Goal: Task Accomplishment & Management: Manage account settings

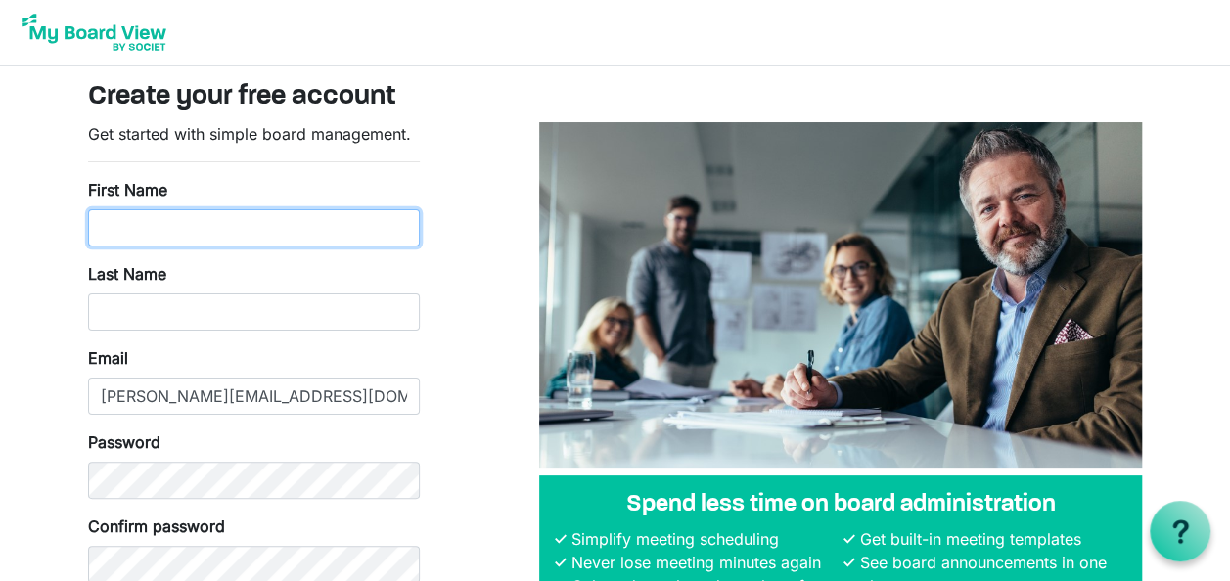
click at [260, 211] on input "First Name" at bounding box center [254, 227] width 332 height 37
type input "Laura"
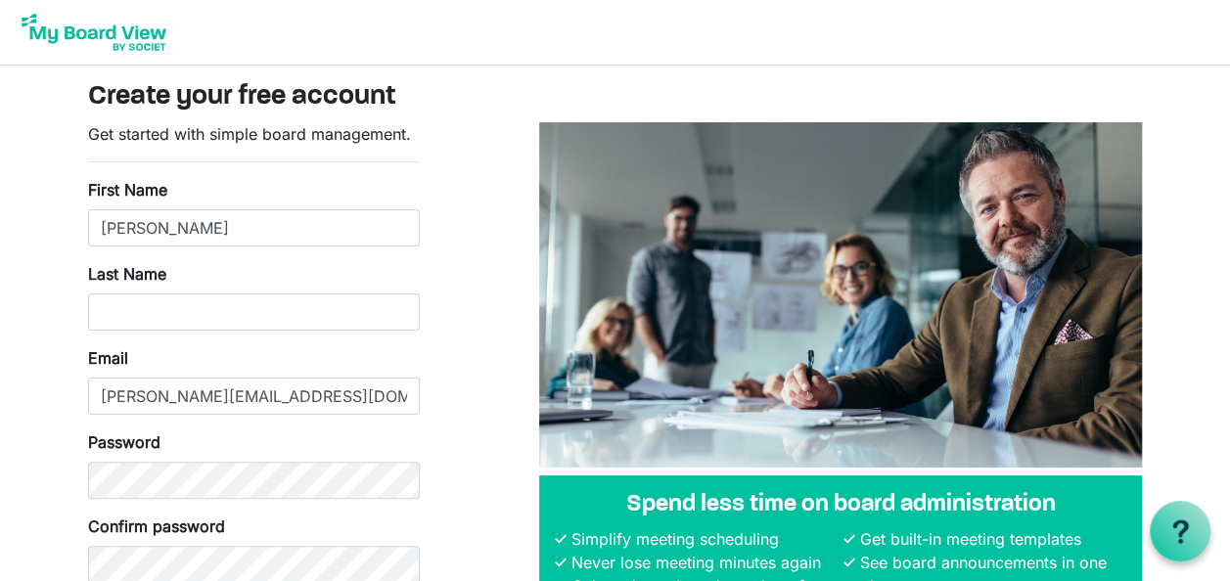
type input "Renger"
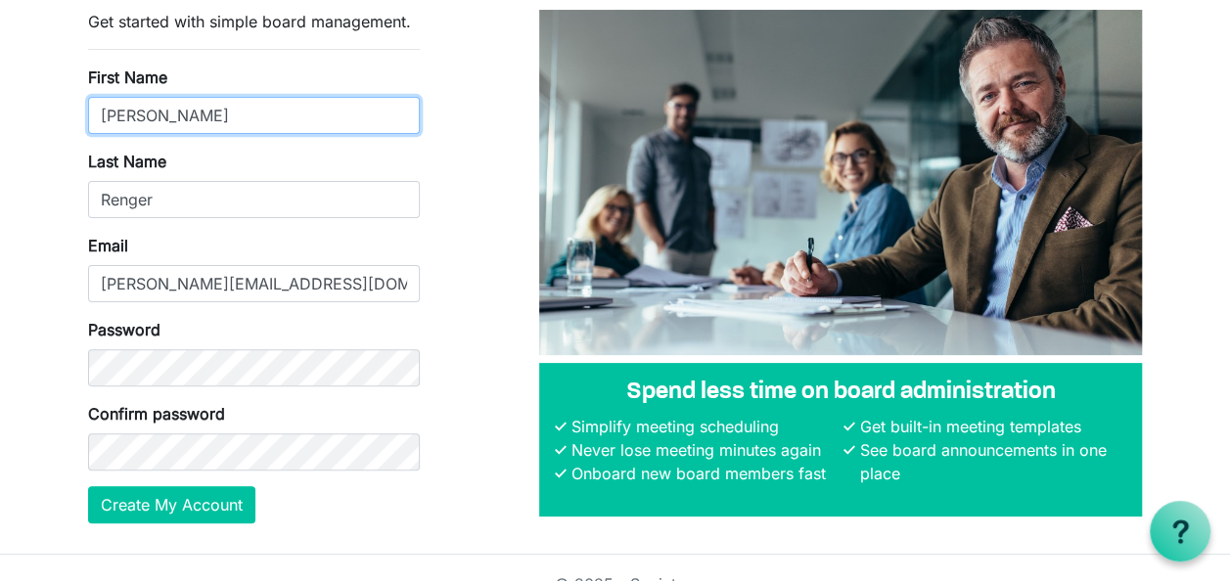
scroll to position [143, 0]
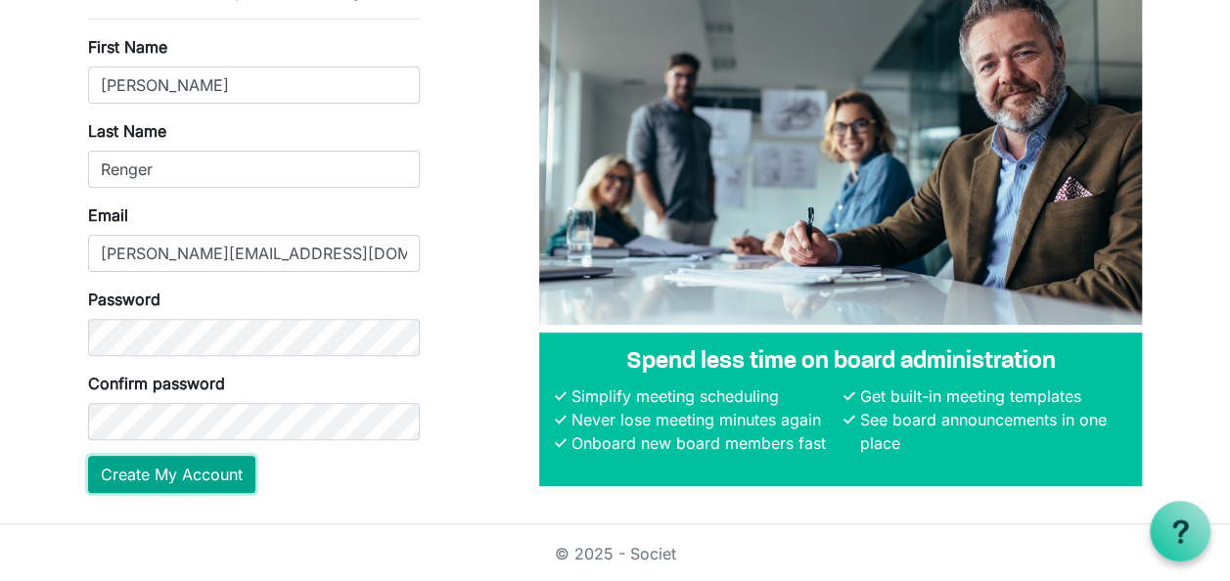
click at [170, 479] on button "Create My Account" at bounding box center [171, 474] width 167 height 37
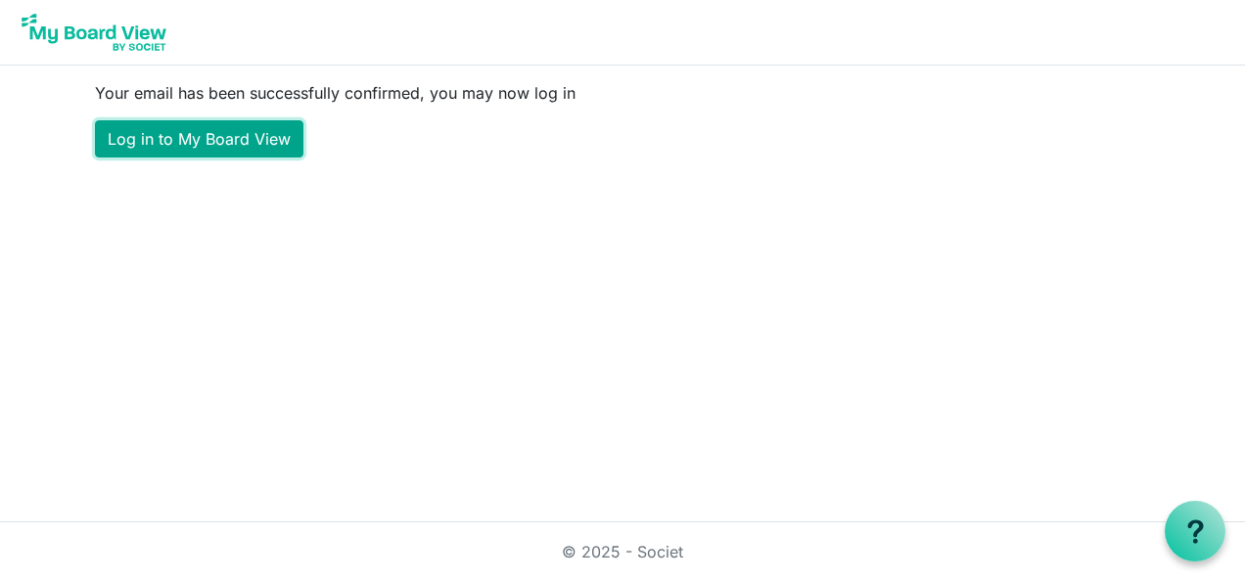
click at [221, 133] on link "Log in to My Board View" at bounding box center [199, 138] width 208 height 37
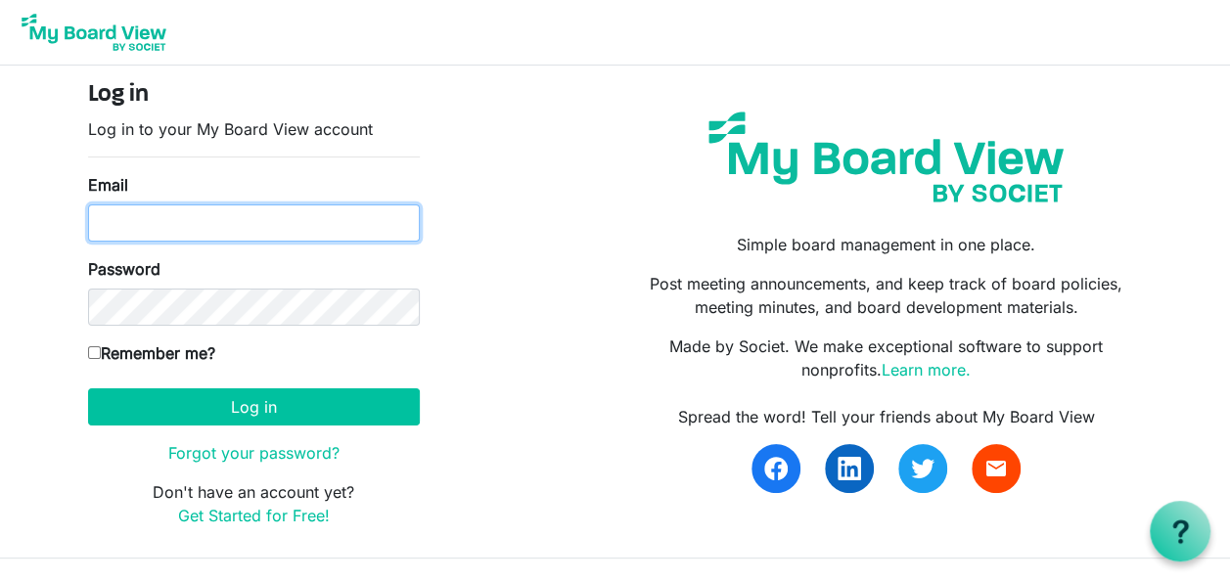
type input "[PERSON_NAME][EMAIL_ADDRESS][DOMAIN_NAME]"
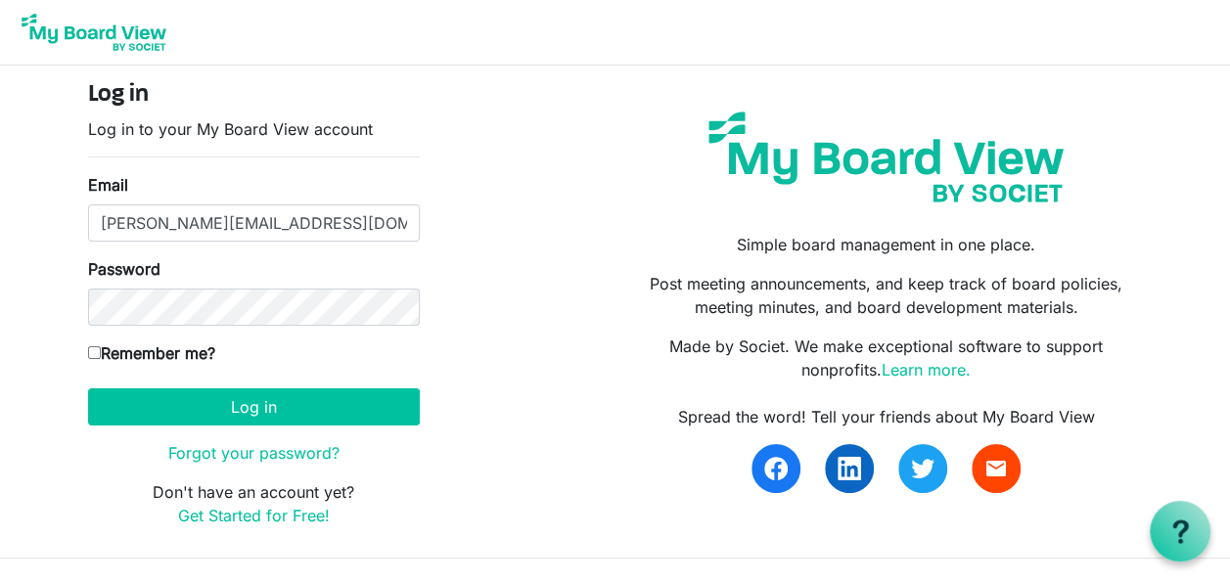
click at [176, 346] on label "Remember me?" at bounding box center [151, 353] width 127 height 23
click at [101, 346] on input "Remember me?" at bounding box center [94, 352] width 13 height 13
checkbox input "true"
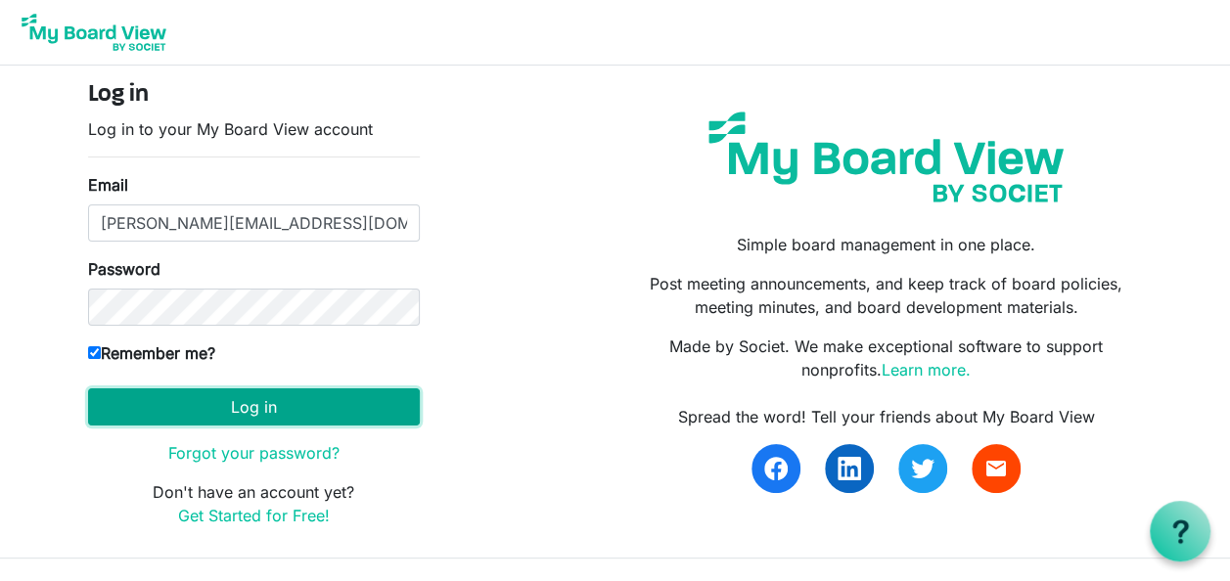
click at [178, 394] on button "Log in" at bounding box center [254, 406] width 332 height 37
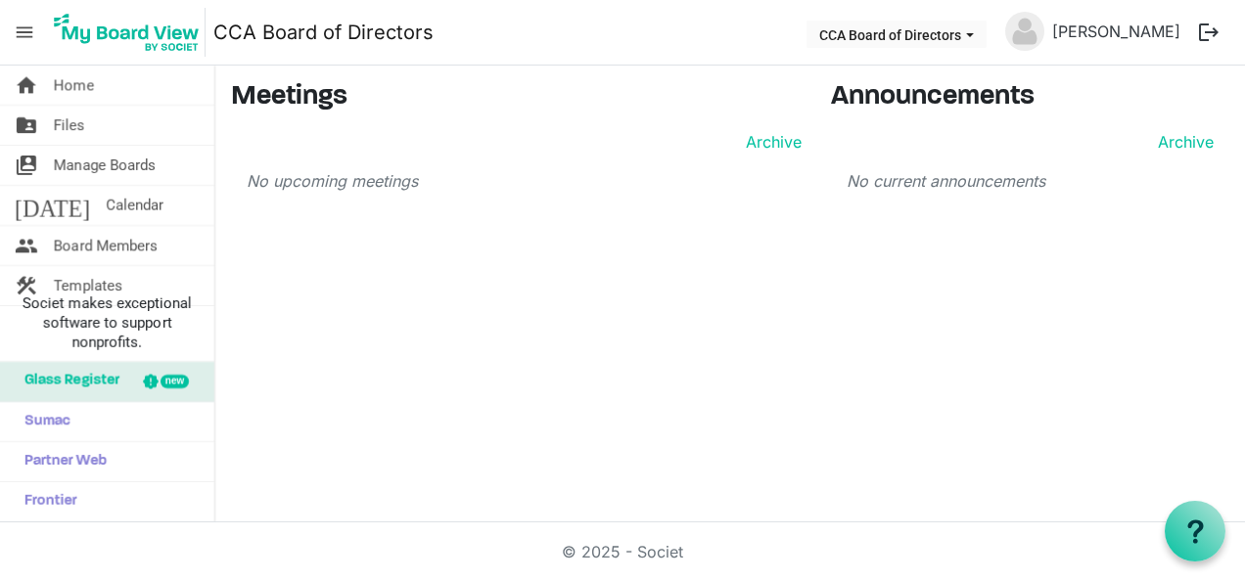
click at [1044, 20] on img at bounding box center [1024, 31] width 39 height 39
click at [1149, 32] on link "[PERSON_NAME]" at bounding box center [1116, 31] width 144 height 39
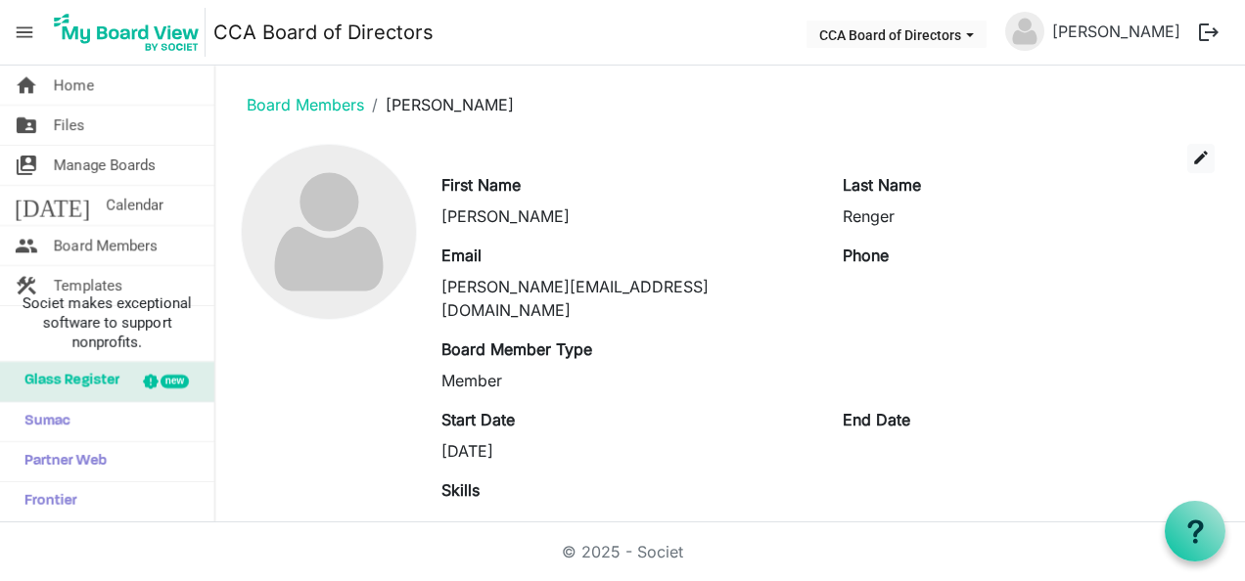
drag, startPoint x: 362, startPoint y: 229, endPoint x: 982, endPoint y: 242, distance: 620.5
click at [982, 242] on div "First Name Laura Last Name Renger" at bounding box center [828, 208] width 802 height 70
click at [282, 96] on link "Board Members" at bounding box center [305, 105] width 117 height 20
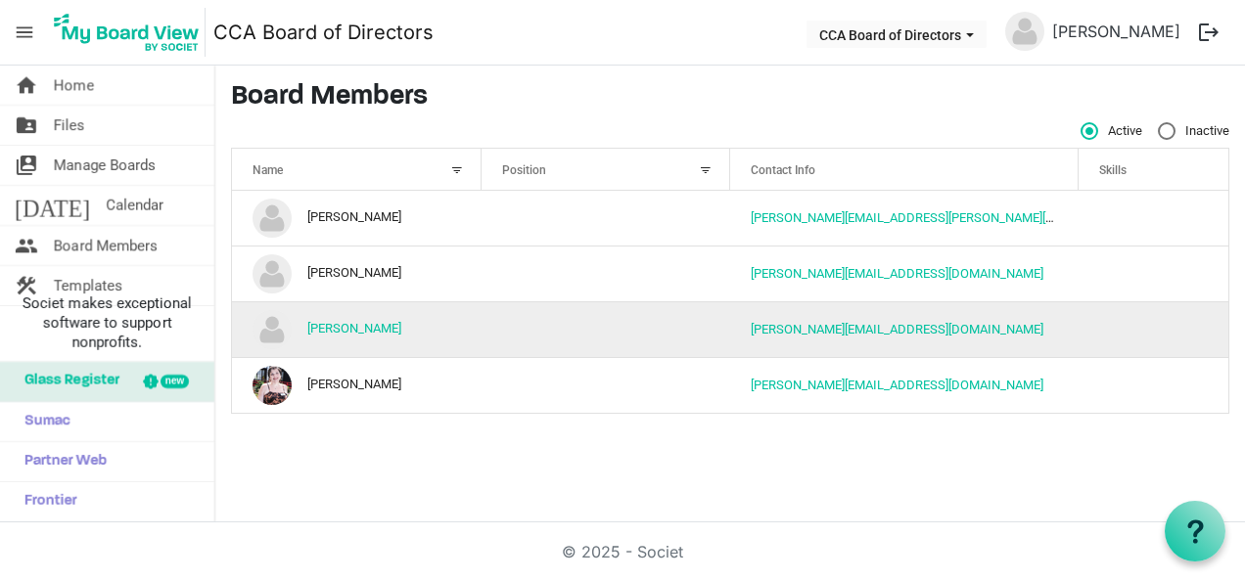
click at [278, 331] on img "Laura Renger is template cell column header Name" at bounding box center [271, 329] width 39 height 39
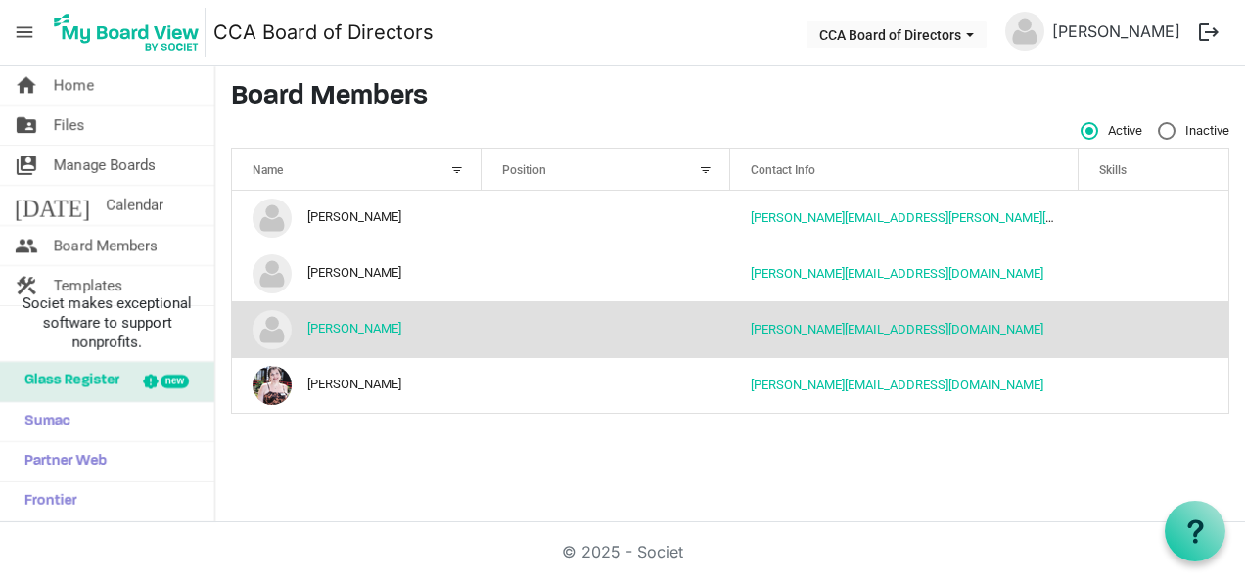
drag, startPoint x: 276, startPoint y: 331, endPoint x: 814, endPoint y: 438, distance: 548.9
click at [814, 438] on div "home Home folder_shared Files switch_account Manage Boards today Calendar peopl…" at bounding box center [622, 294] width 1245 height 457
click at [333, 327] on link "[PERSON_NAME]" at bounding box center [354, 329] width 94 height 15
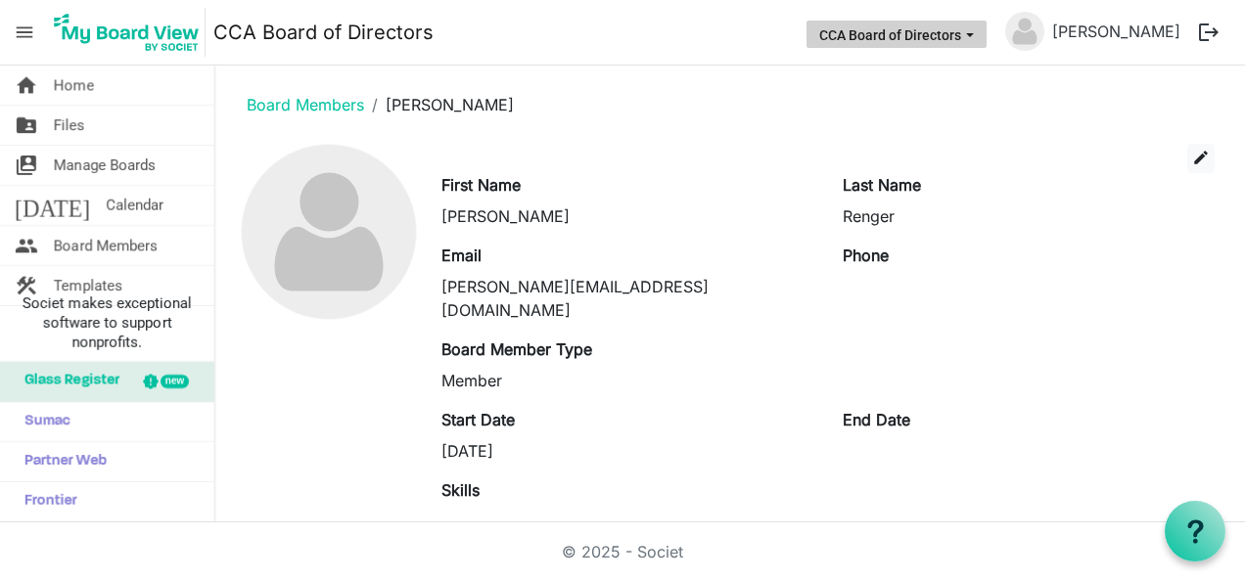
click at [961, 32] on button "CCA Board of Directors" at bounding box center [896, 34] width 180 height 27
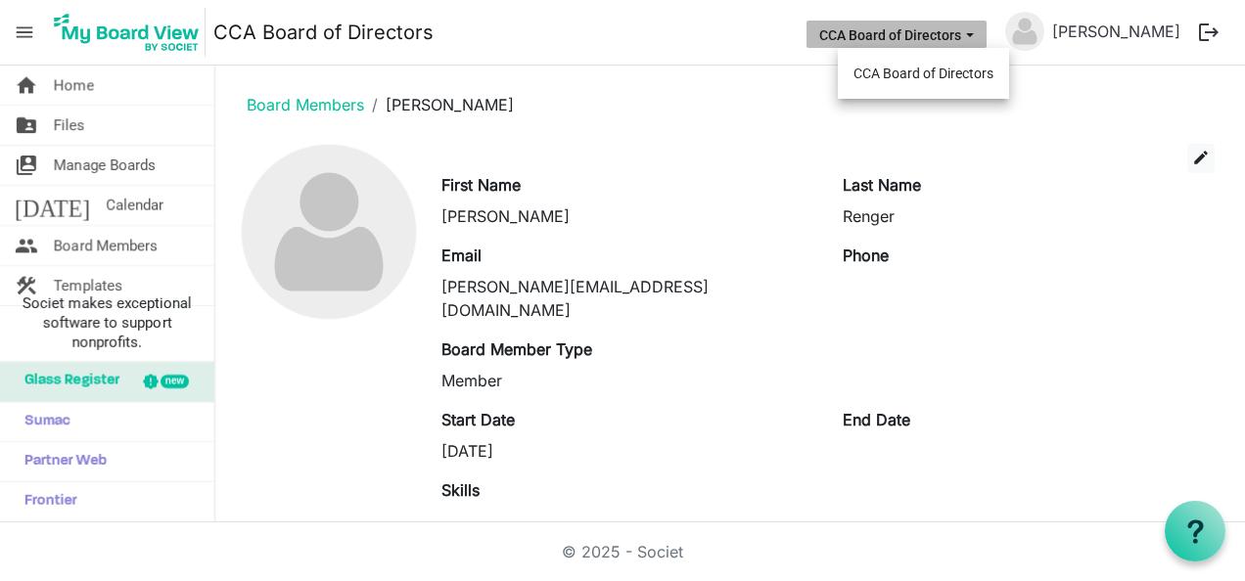
click at [1063, 94] on ol "Board Members [PERSON_NAME]" at bounding box center [730, 104] width 998 height 47
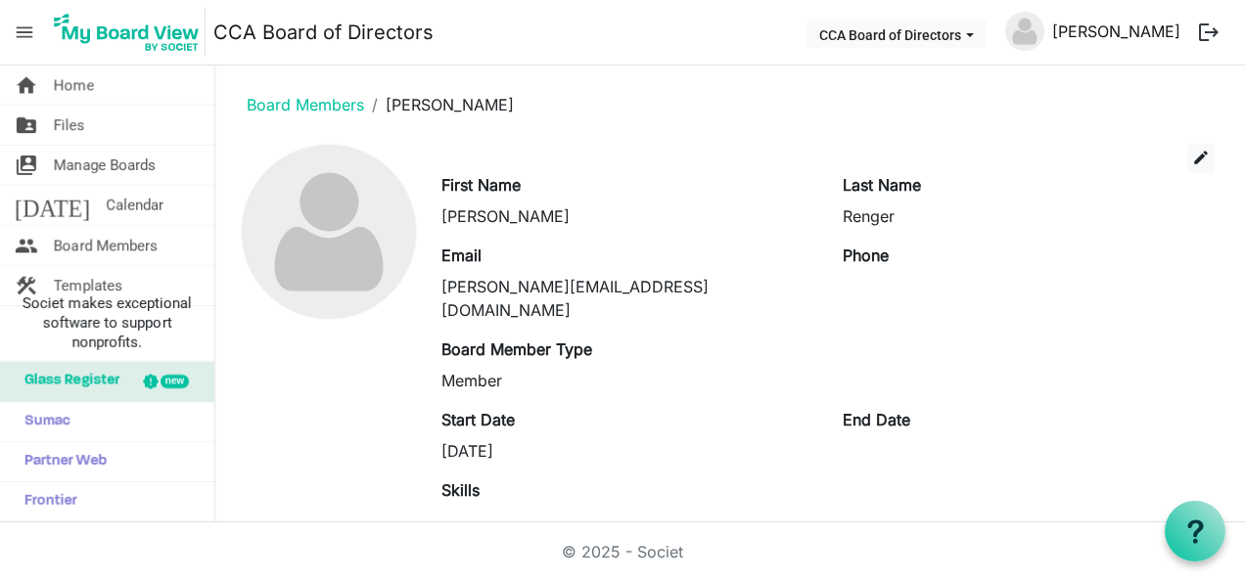
click at [1112, 27] on link "[PERSON_NAME]" at bounding box center [1116, 31] width 144 height 39
click at [1192, 158] on span "edit" at bounding box center [1201, 158] width 18 height 18
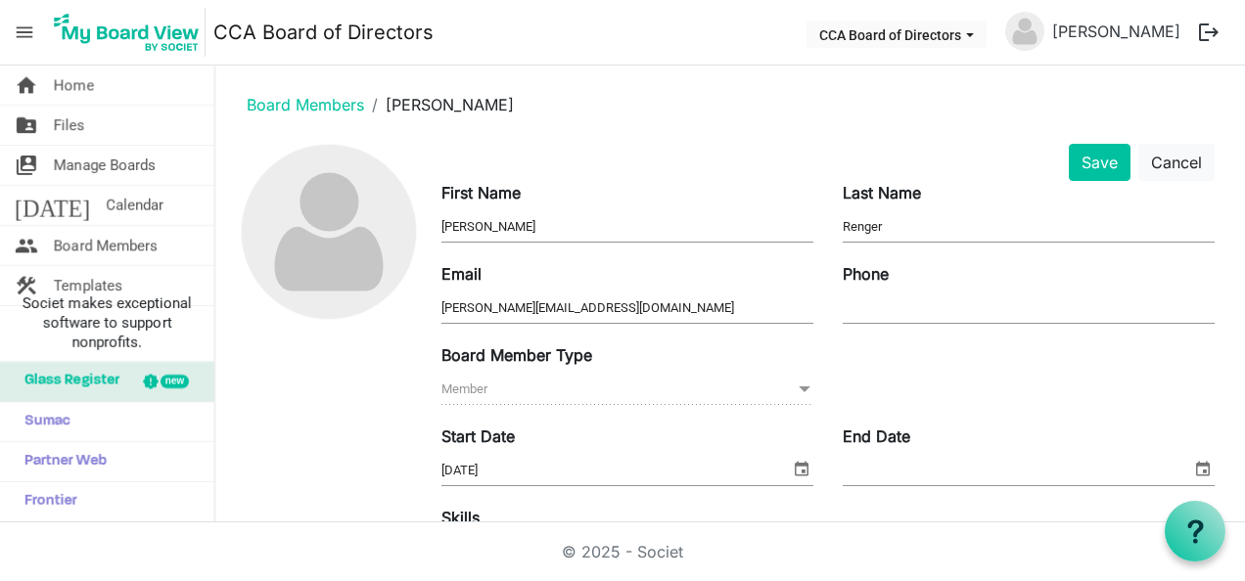
click at [898, 300] on input "Phone" at bounding box center [1029, 308] width 372 height 29
type input "5626731649"
click at [593, 391] on span "Member Member" at bounding box center [627, 390] width 372 height 30
click at [798, 390] on span at bounding box center [805, 390] width 18 height 22
drag, startPoint x: 399, startPoint y: 235, endPoint x: 357, endPoint y: 256, distance: 47.3
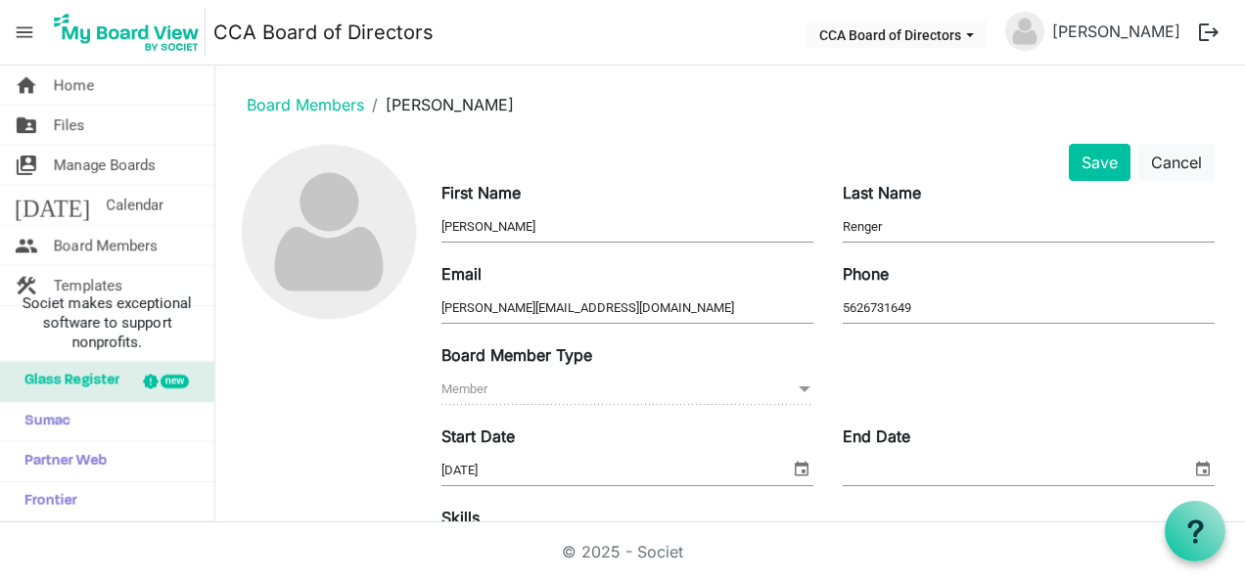
drag, startPoint x: 357, startPoint y: 256, endPoint x: 575, endPoint y: 94, distance: 272.0
click at [575, 94] on ol "Board Members Laura Renger" at bounding box center [730, 104] width 998 height 47
click at [1133, 22] on link "[PERSON_NAME]" at bounding box center [1116, 31] width 144 height 39
click at [1083, 159] on button "Save" at bounding box center [1100, 162] width 62 height 37
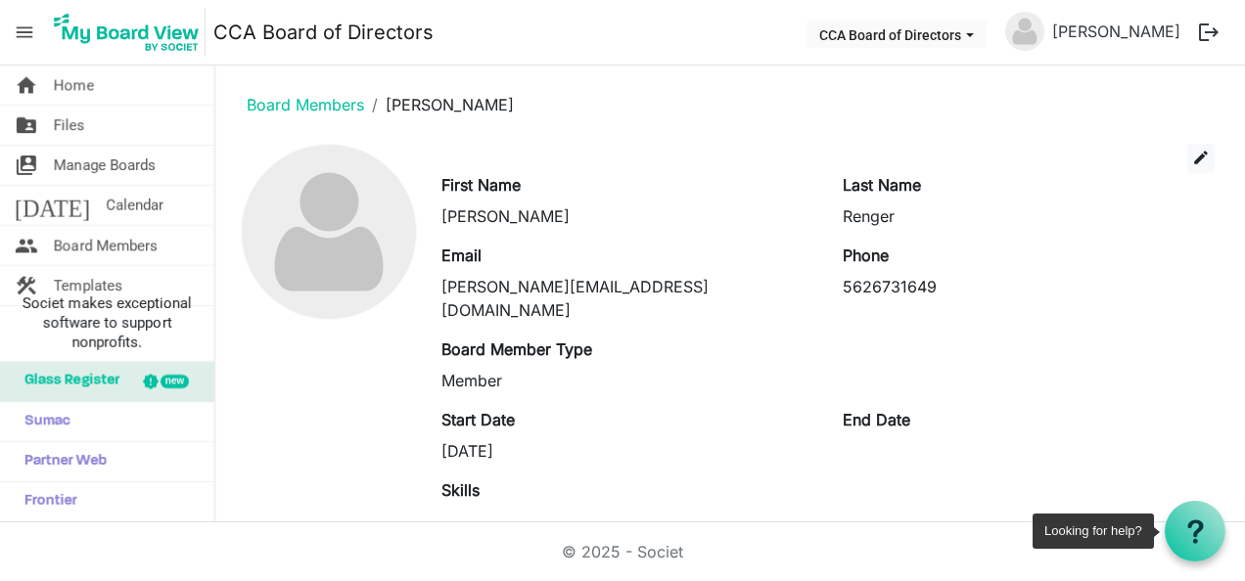
click at [1209, 542] on div at bounding box center [1194, 531] width 61 height 61
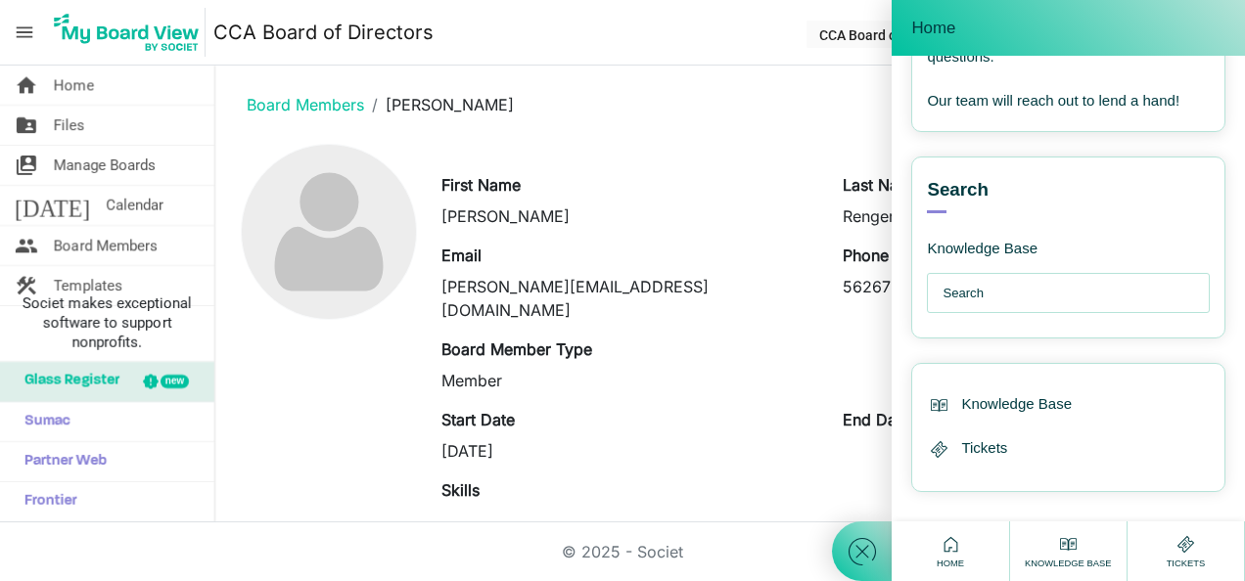
scroll to position [425, 0]
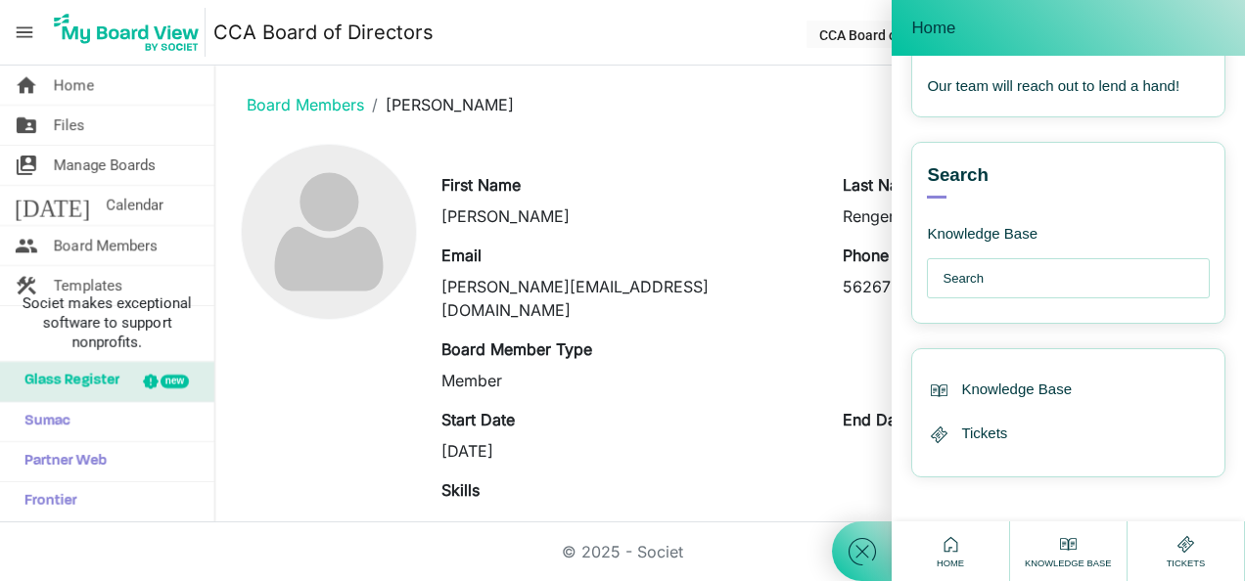
click at [1031, 293] on input "text" at bounding box center [1072, 278] width 261 height 39
type input "edit image"
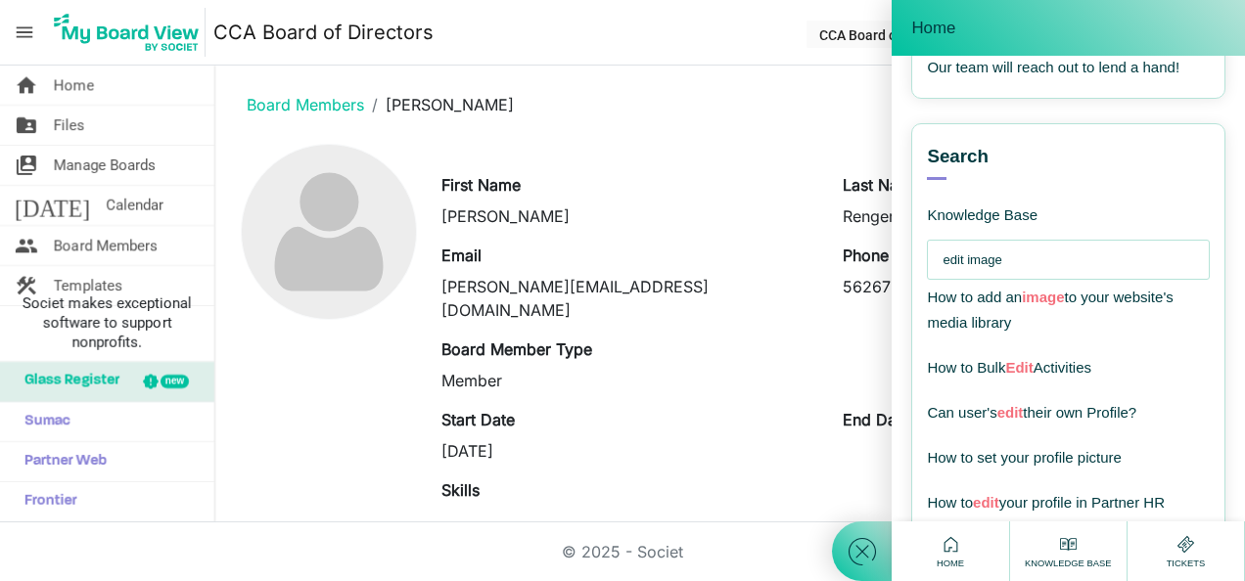
scroll to position [523, 0]
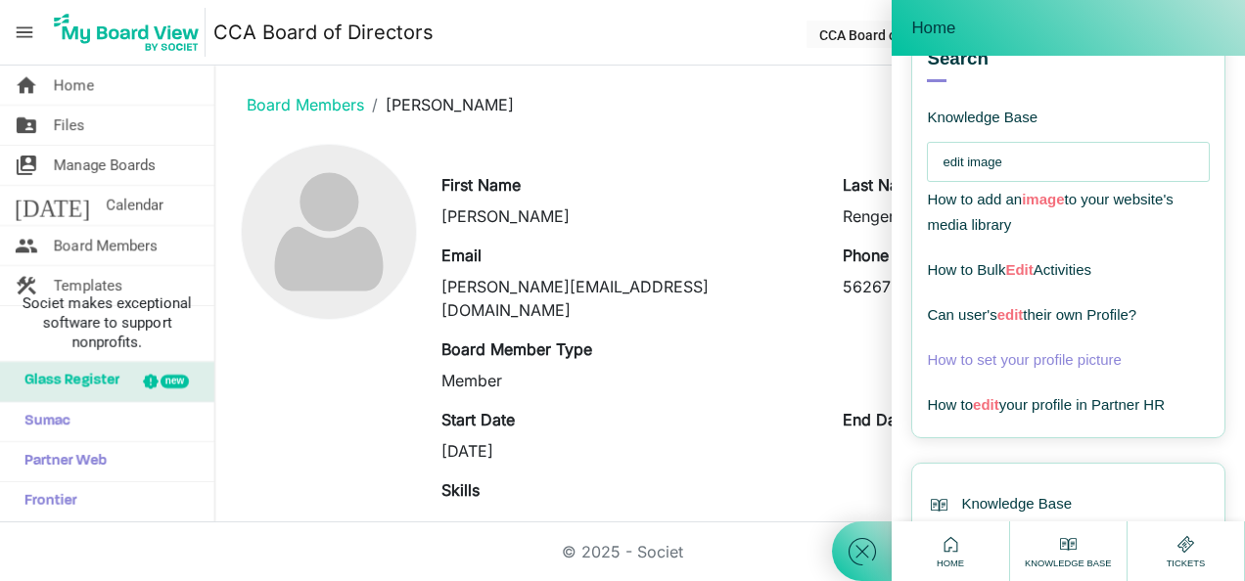
click at [1059, 368] on span "How to set your profile picture" at bounding box center [1024, 359] width 194 height 17
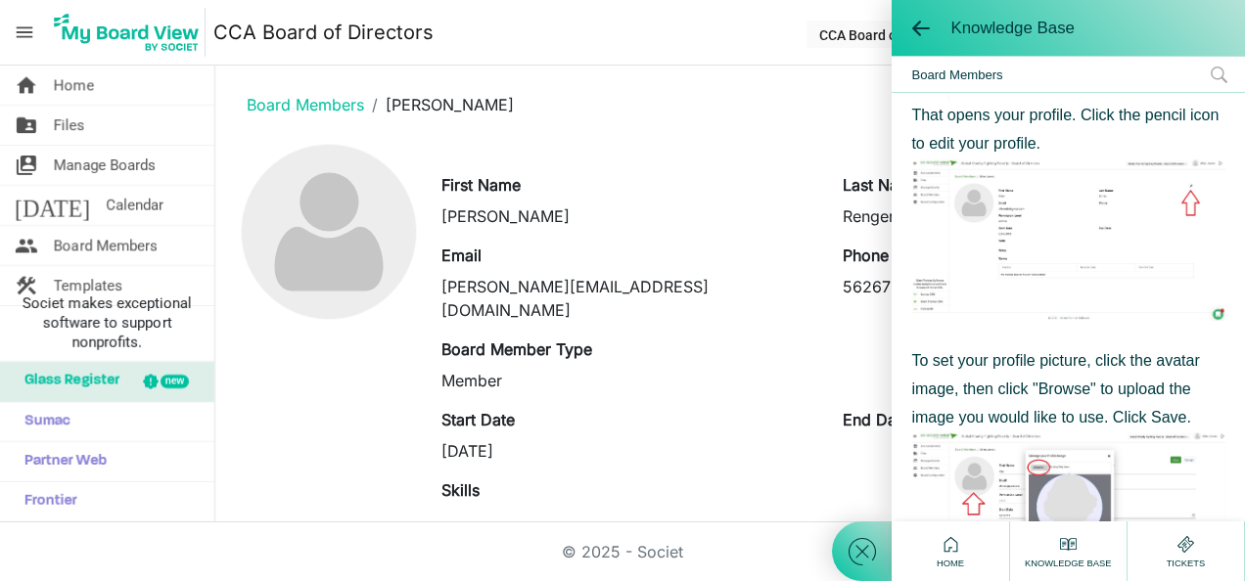
scroll to position [391, 0]
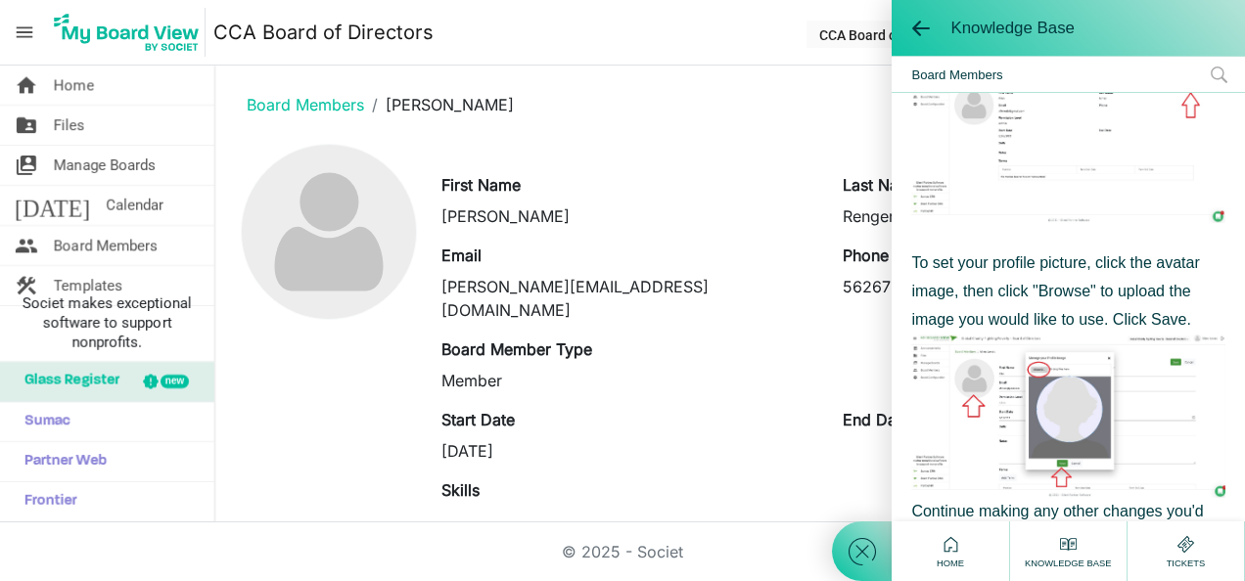
click at [764, 110] on ol "Board Members Laura Renger" at bounding box center [730, 104] width 998 height 47
click at [908, 27] on div "Knowledge Base" at bounding box center [1067, 28] width 353 height 56
click at [920, 22] on span at bounding box center [921, 29] width 20 height 20
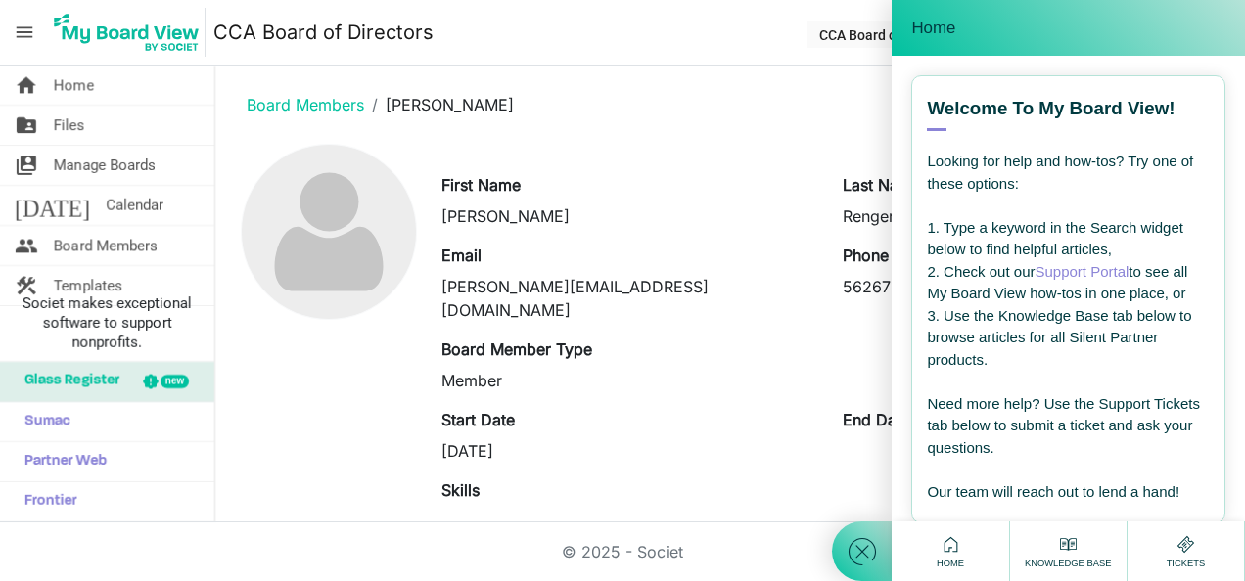
click at [941, 22] on span "Home" at bounding box center [933, 29] width 44 height 20
click at [727, 144] on div "edit" at bounding box center [828, 158] width 802 height 29
click at [857, 557] on icon at bounding box center [861, 551] width 35 height 35
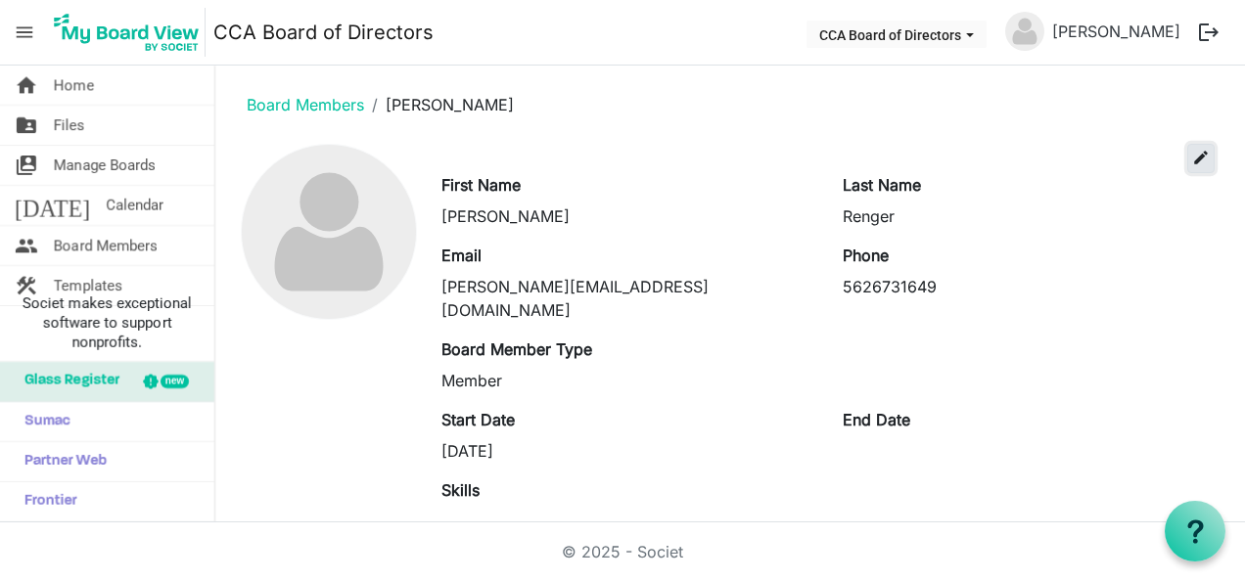
click at [1192, 155] on span "edit" at bounding box center [1201, 158] width 18 height 18
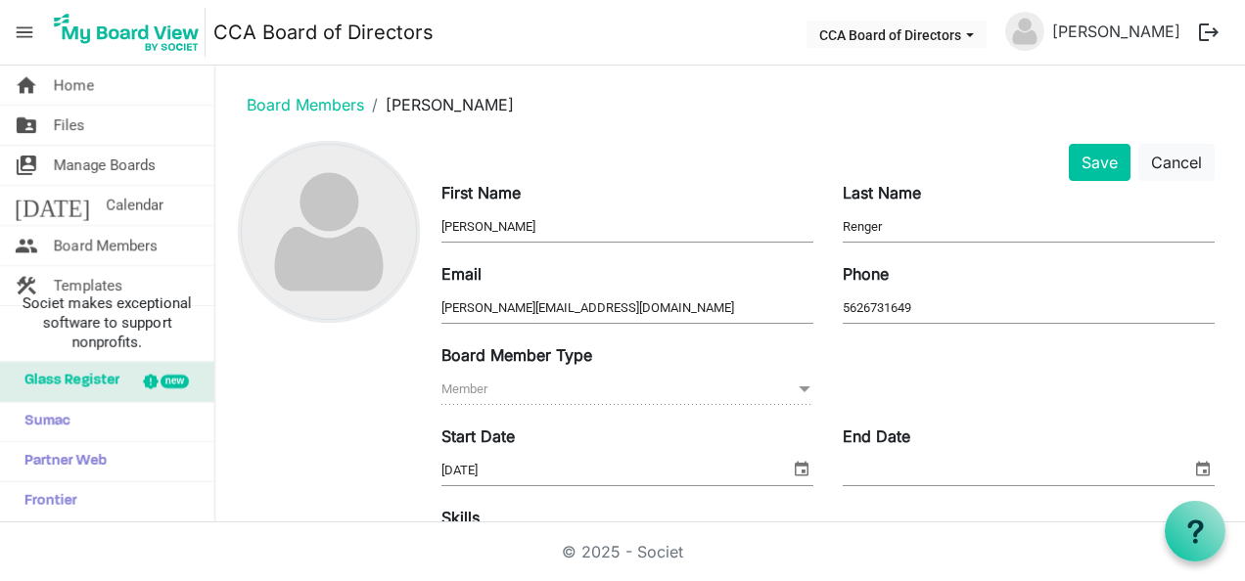
click at [348, 233] on img at bounding box center [329, 232] width 174 height 174
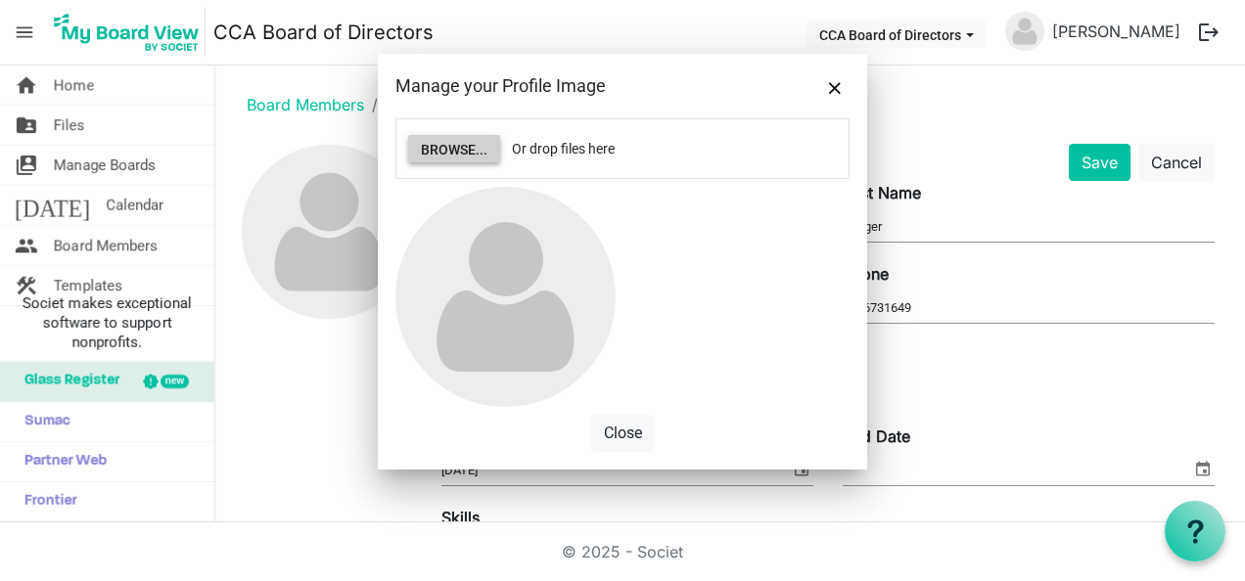
click at [463, 147] on button "Browse..." at bounding box center [454, 148] width 92 height 27
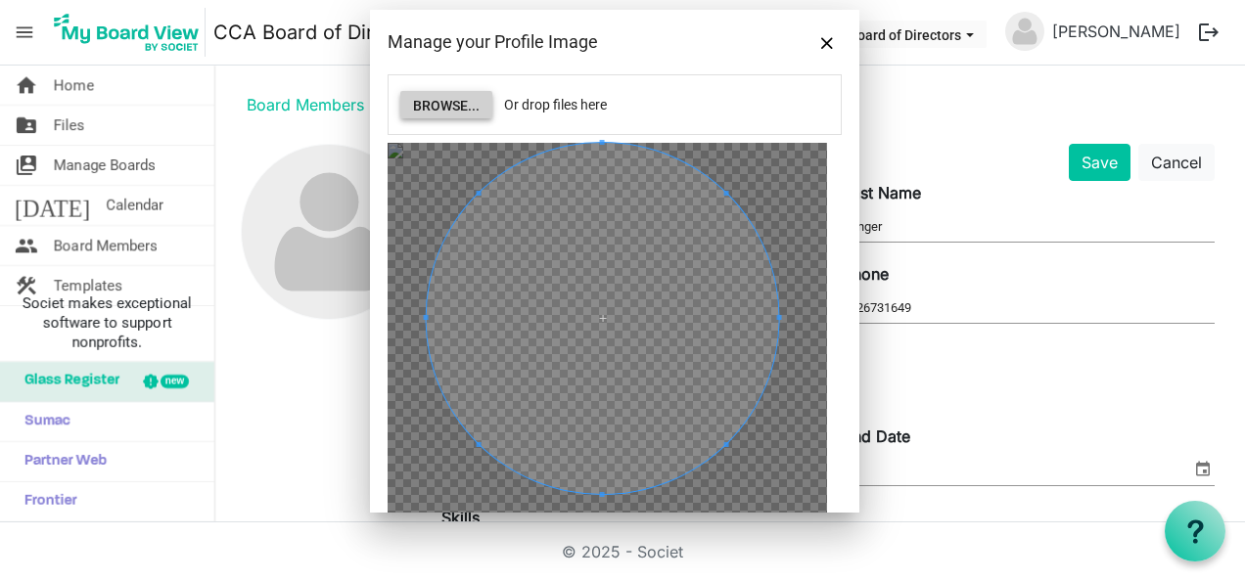
click at [658, 283] on span at bounding box center [602, 318] width 351 height 351
click at [440, 104] on button "Browse..." at bounding box center [446, 104] width 92 height 27
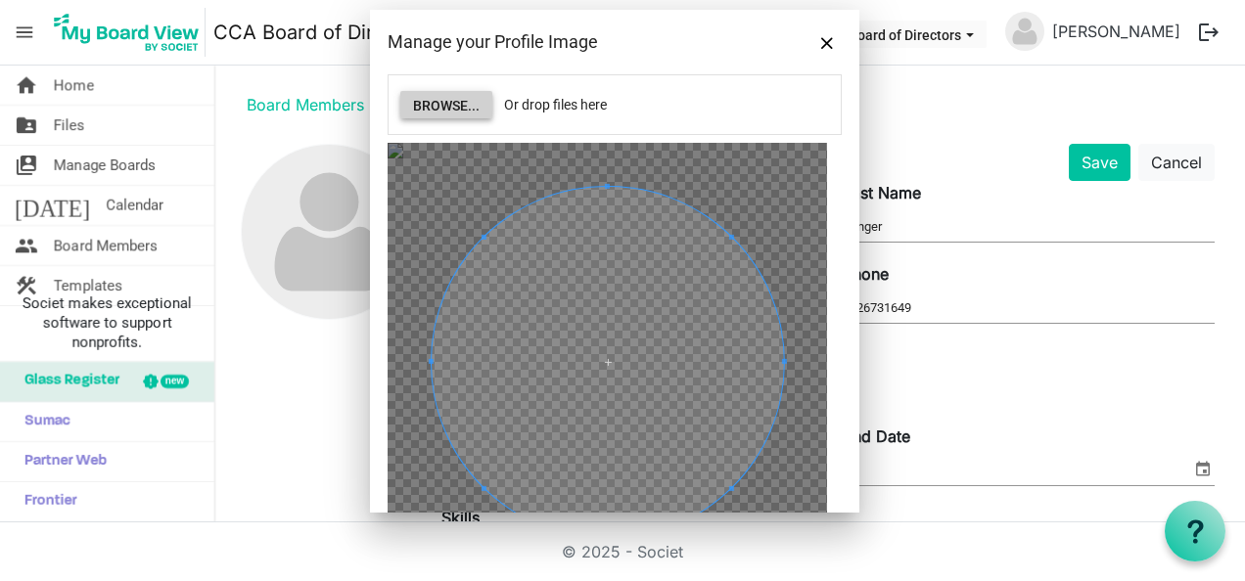
click at [451, 96] on button "Browse..." at bounding box center [446, 104] width 92 height 27
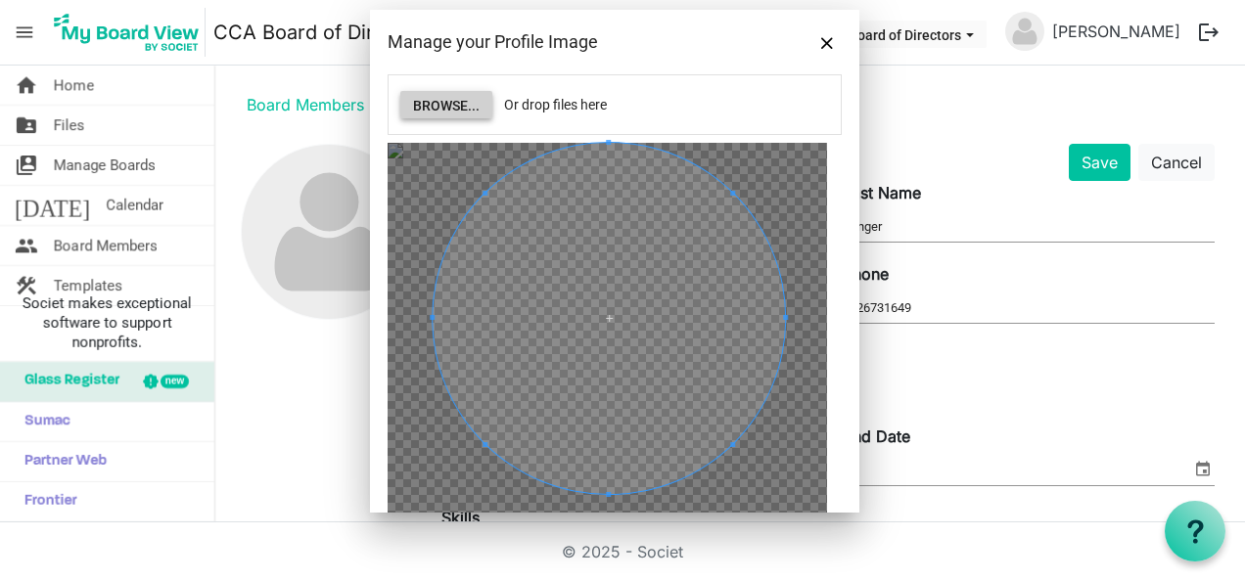
click at [597, 288] on span at bounding box center [608, 318] width 351 height 351
click at [834, 32] on button "Close" at bounding box center [826, 41] width 29 height 29
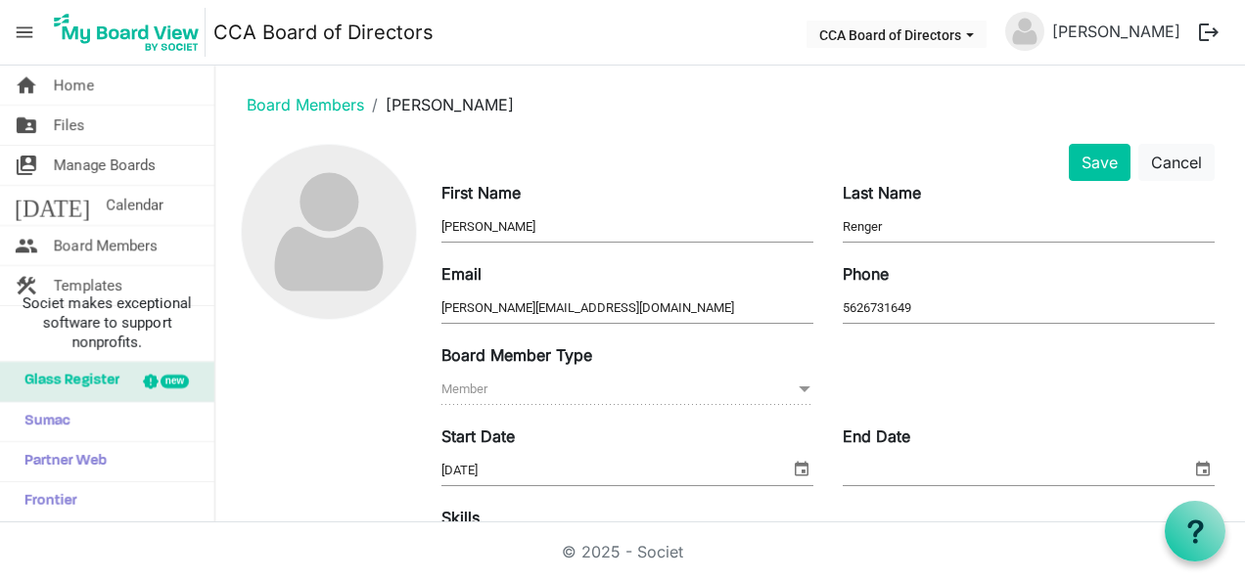
drag, startPoint x: 329, startPoint y: 240, endPoint x: 533, endPoint y: 113, distance: 240.9
click at [533, 113] on ol "Board Members Laura Renger" at bounding box center [730, 104] width 998 height 47
click at [317, 230] on img at bounding box center [329, 232] width 174 height 174
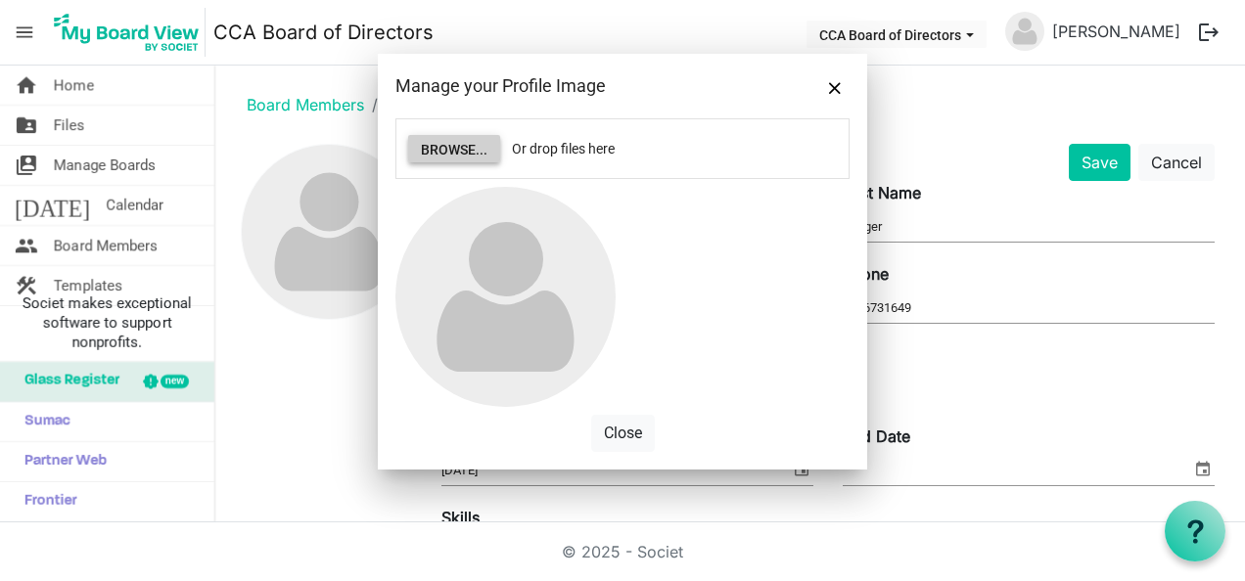
click at [443, 153] on button "Browse..." at bounding box center [454, 148] width 92 height 27
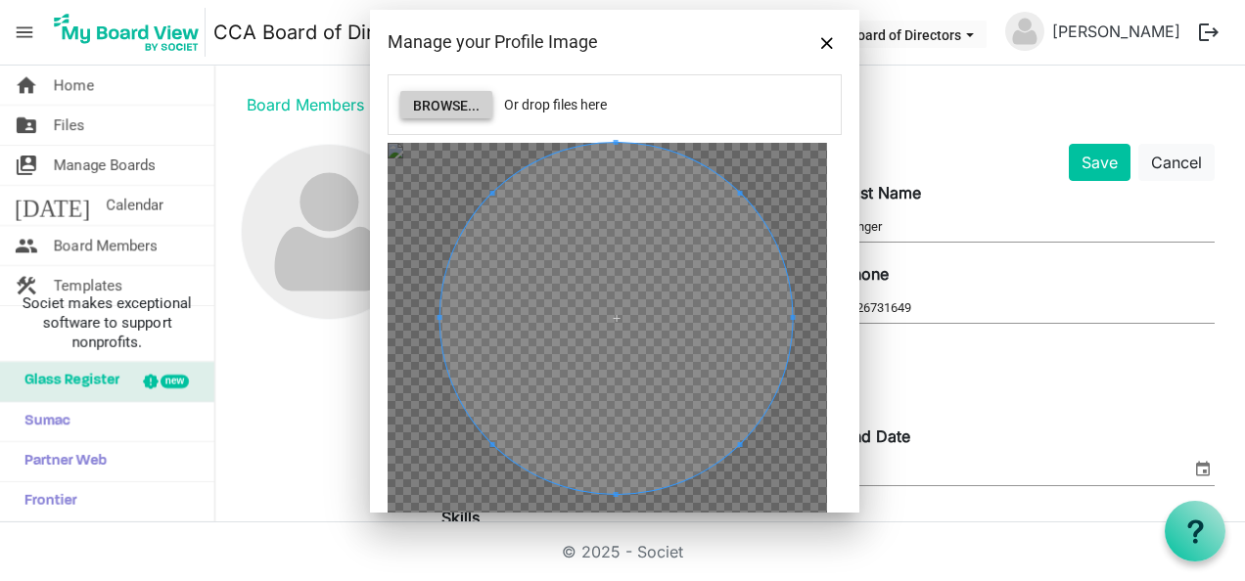
click at [577, 297] on span at bounding box center [615, 318] width 351 height 351
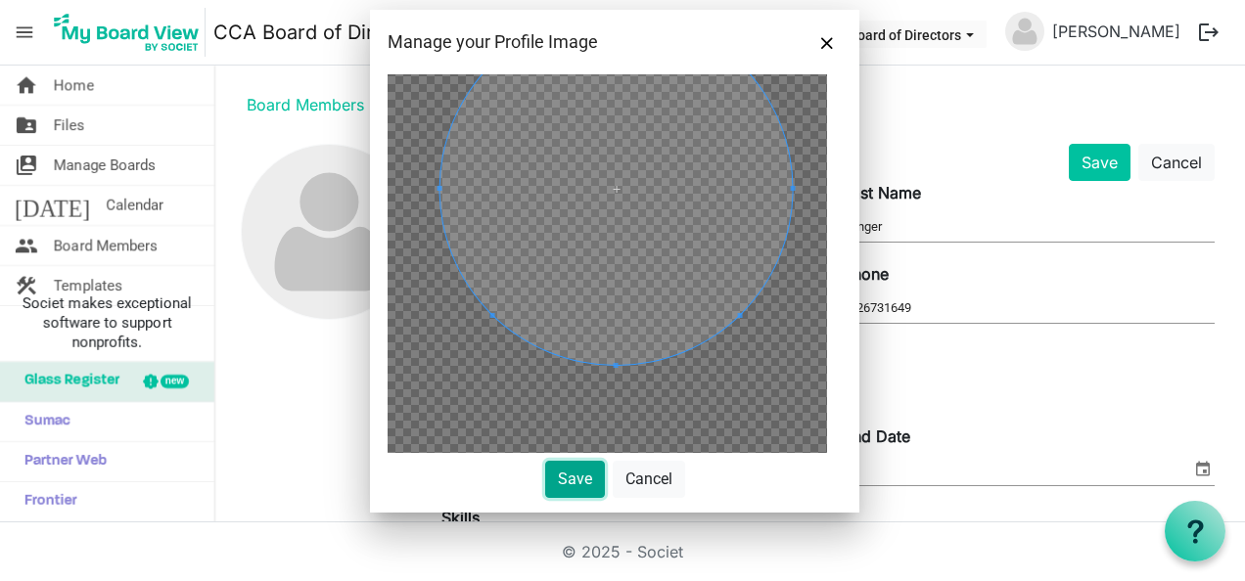
click at [570, 478] on button "Save" at bounding box center [575, 479] width 60 height 37
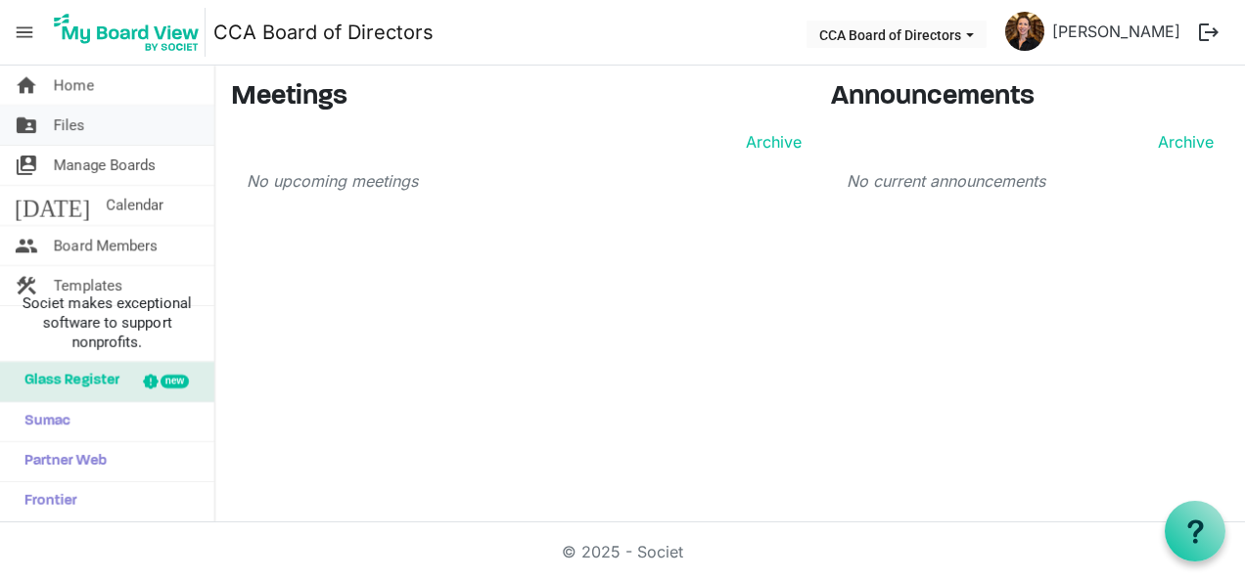
click at [79, 131] on span "Files" at bounding box center [69, 125] width 31 height 39
